Goal: Information Seeking & Learning: Learn about a topic

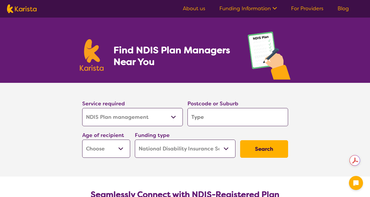
select select "NDIS Plan management"
select select "NDIS"
select select "NDIS Plan management"
select select "NDIS"
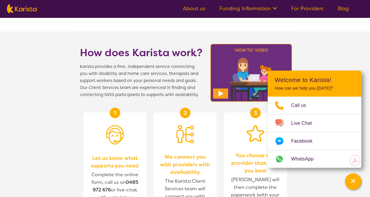
scroll to position [656, 0]
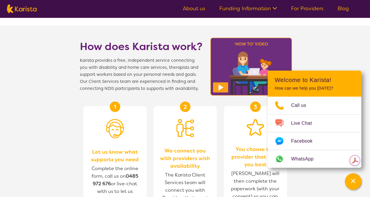
click at [322, 51] on section "How does Karista work? Karista provides a free, independent service connecting …" at bounding box center [185, 167] width 370 height 284
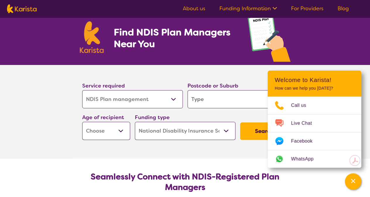
scroll to position [0, 0]
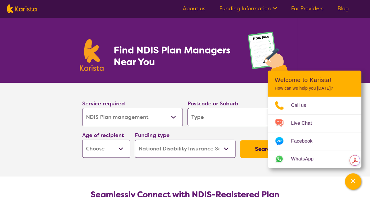
click at [235, 6] on link "Funding Information" at bounding box center [248, 8] width 58 height 7
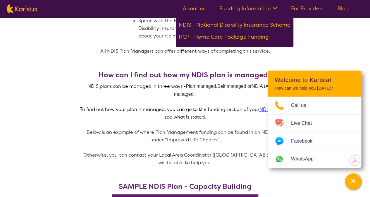
scroll to position [8, 0]
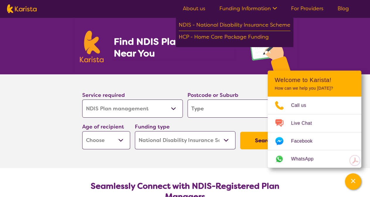
click at [23, 12] on img at bounding box center [22, 8] width 30 height 9
select select "NDIS Plan management"
select select "NDIS"
